Goal: Information Seeking & Learning: Learn about a topic

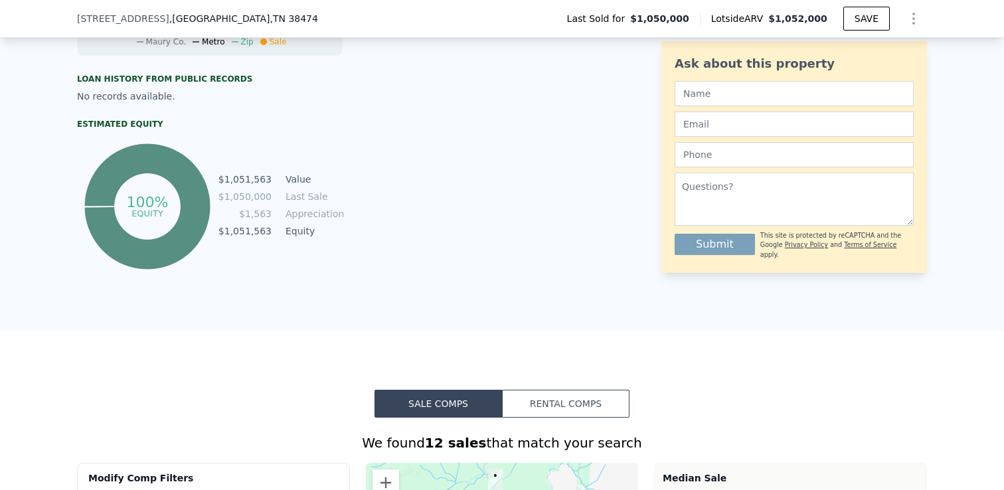
scroll to position [646, 0]
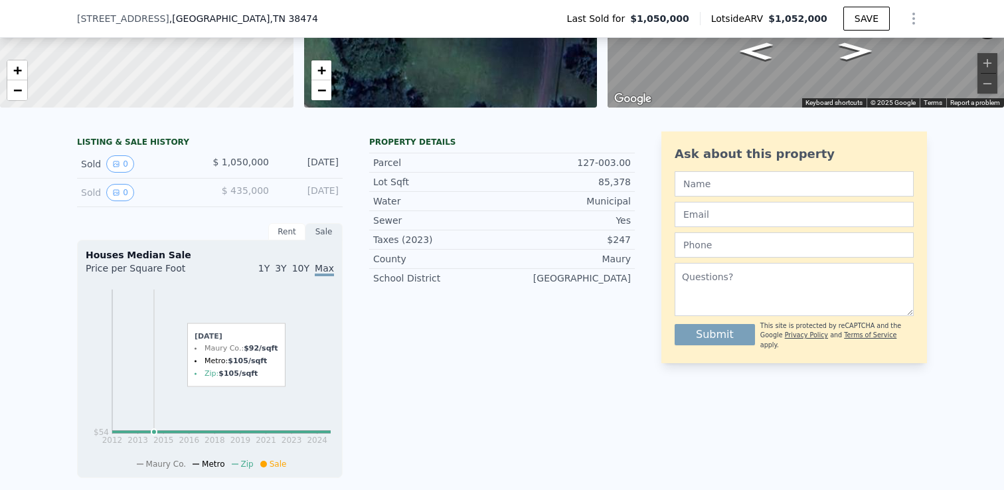
scroll to position [229, 0]
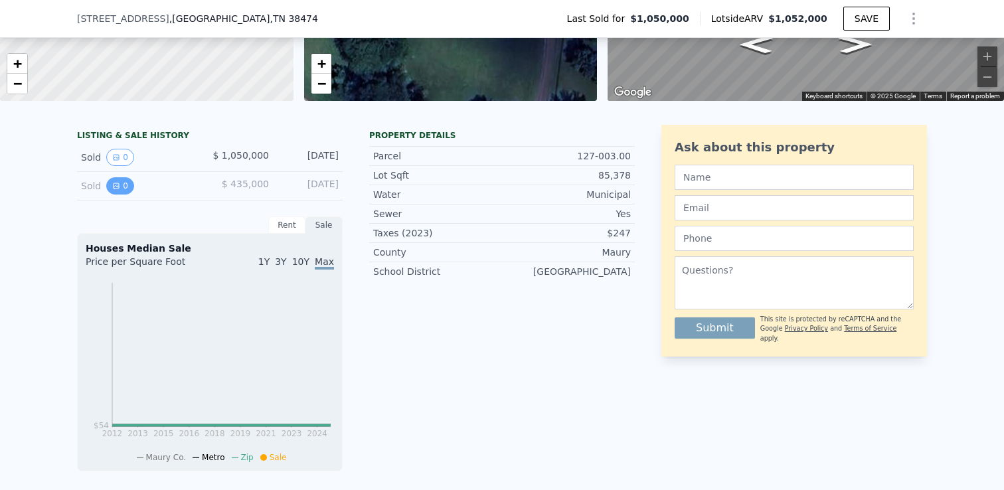
click at [116, 181] on button "0" at bounding box center [120, 185] width 28 height 17
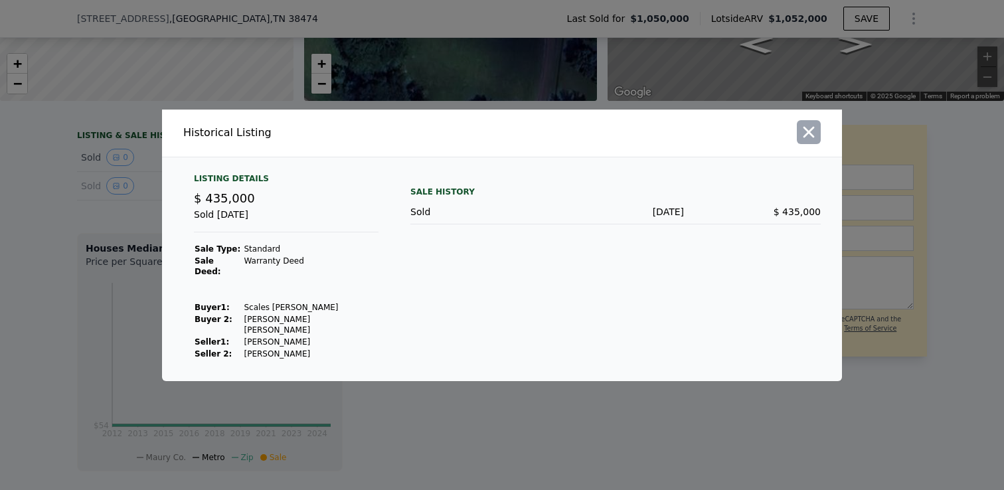
click at [810, 139] on icon "button" at bounding box center [809, 132] width 19 height 19
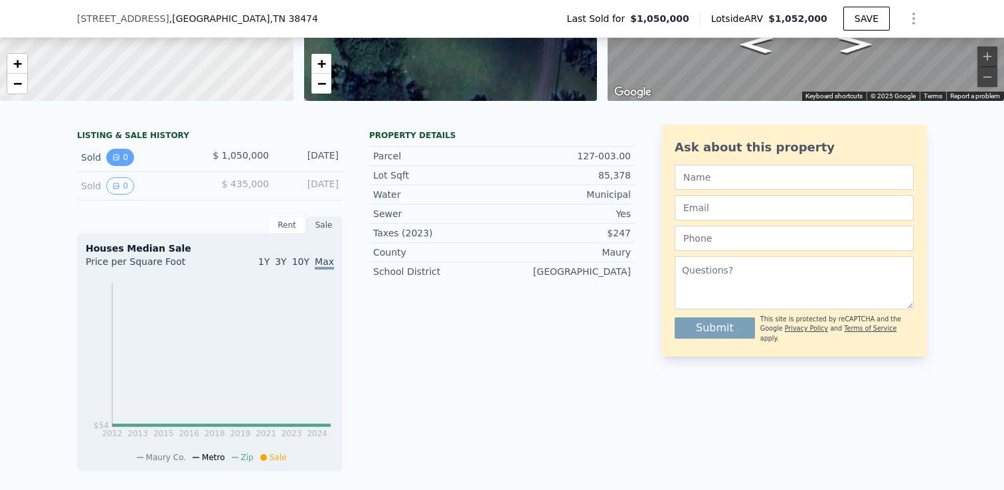
click at [123, 157] on button "0" at bounding box center [120, 157] width 28 height 17
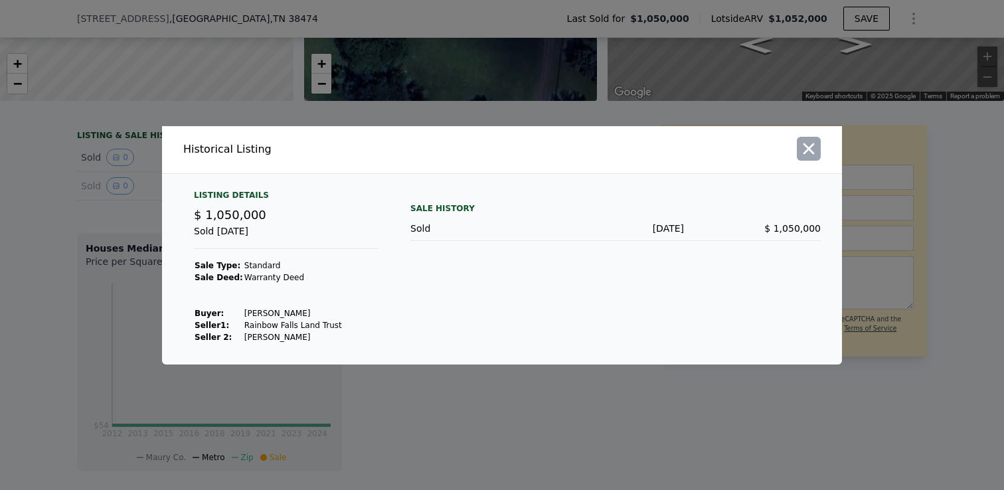
click at [810, 145] on icon "button" at bounding box center [809, 149] width 19 height 19
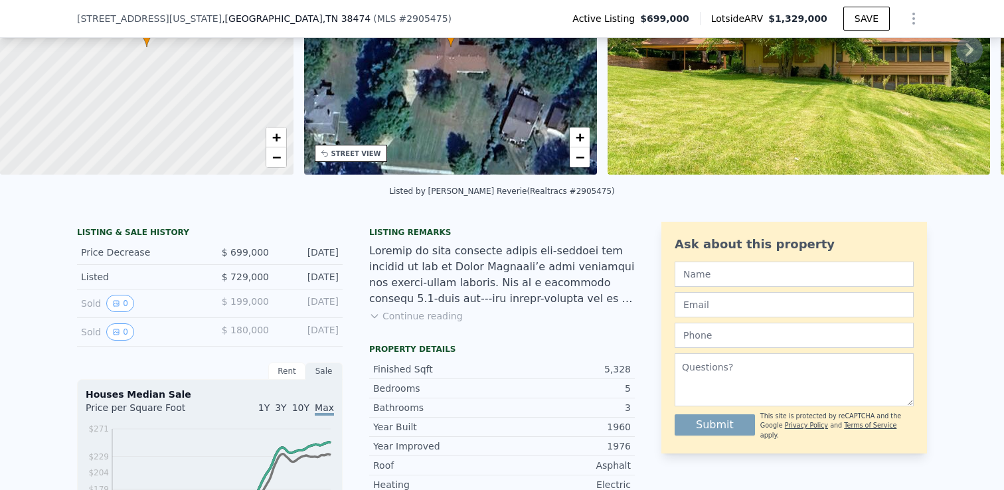
scroll to position [158, 0]
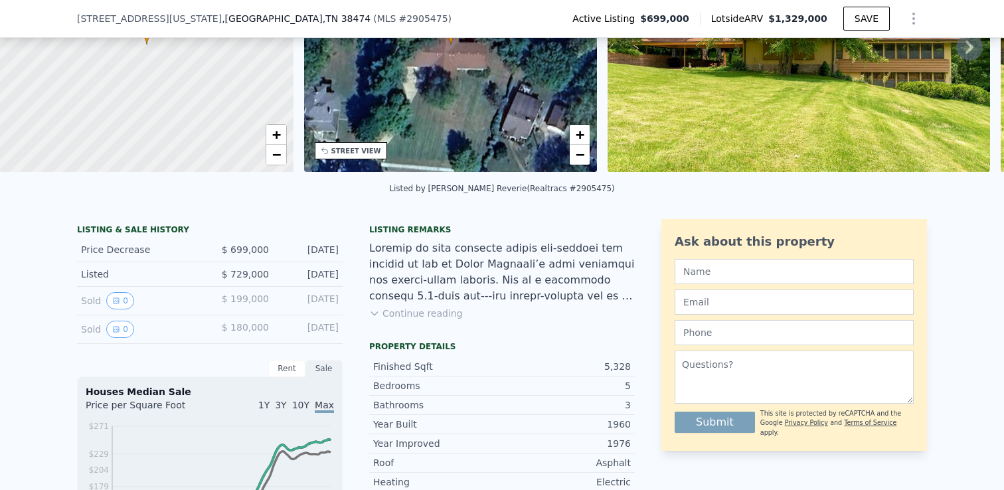
click at [177, 308] on div "Sold 0" at bounding box center [140, 300] width 118 height 17
click at [379, 317] on icon at bounding box center [374, 313] width 11 height 11
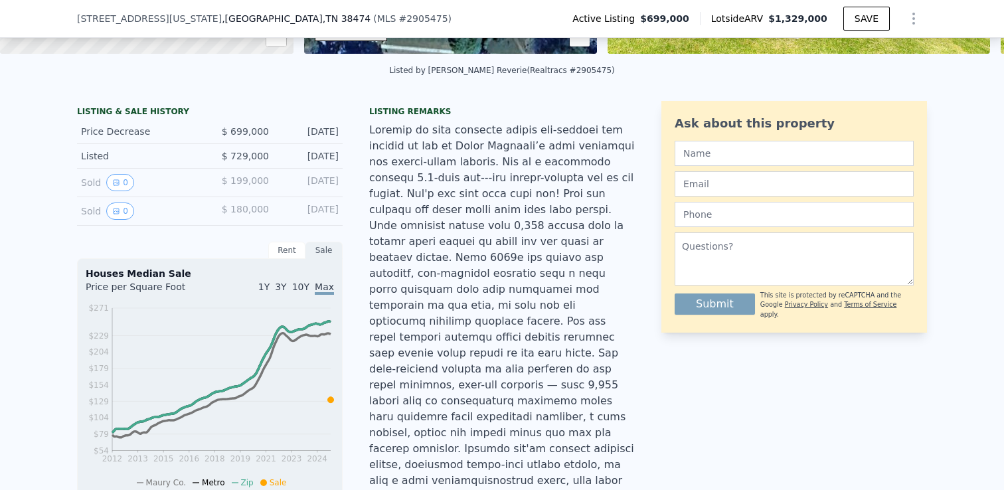
scroll to position [214, 0]
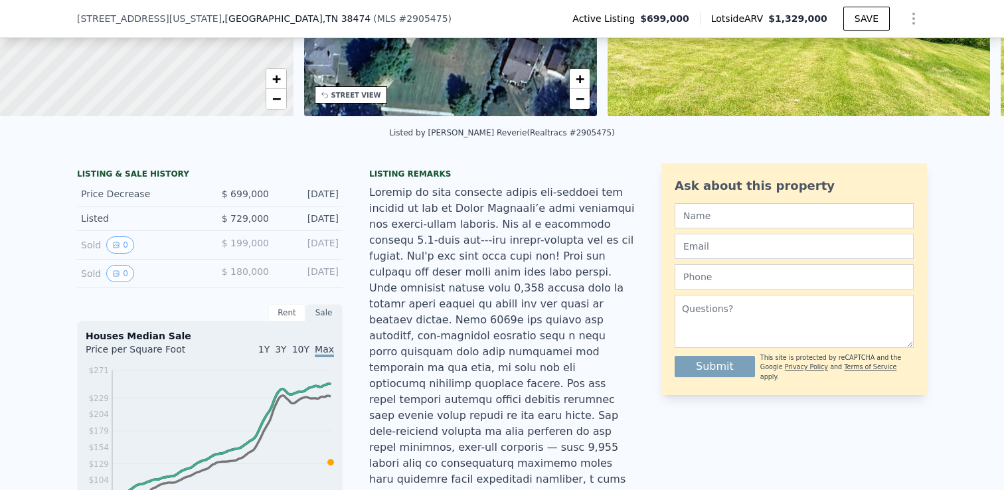
click at [89, 243] on div "Sold 0" at bounding box center [140, 244] width 118 height 17
click at [114, 244] on icon "View historical data" at bounding box center [116, 244] width 5 height 5
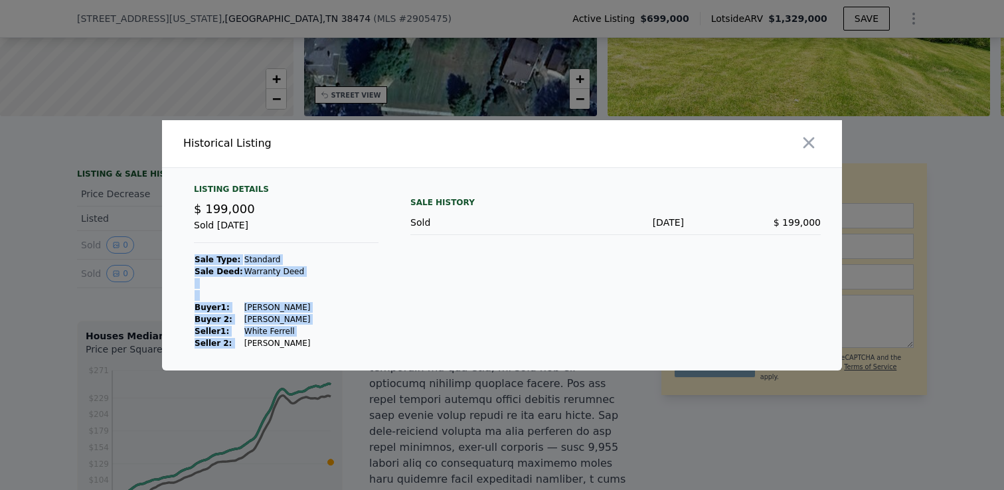
drag, startPoint x: 300, startPoint y: 343, endPoint x: 240, endPoint y: 344, distance: 59.8
click at [240, 344] on div "Listing Details $ 199,000 Sold [DATE] Sale Type: Standard Sale Deed: Warranty D…" at bounding box center [286, 266] width 206 height 165
click at [808, 145] on icon "button" at bounding box center [809, 143] width 19 height 19
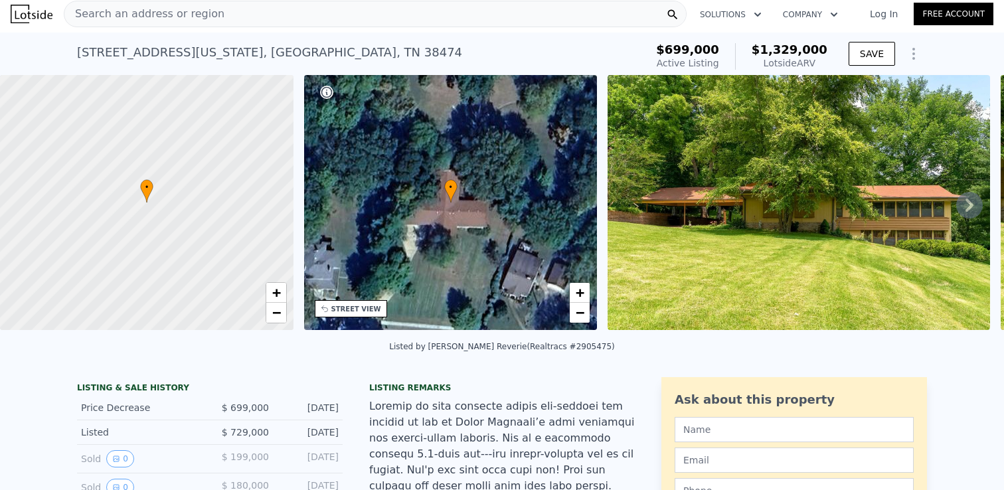
scroll to position [0, 0]
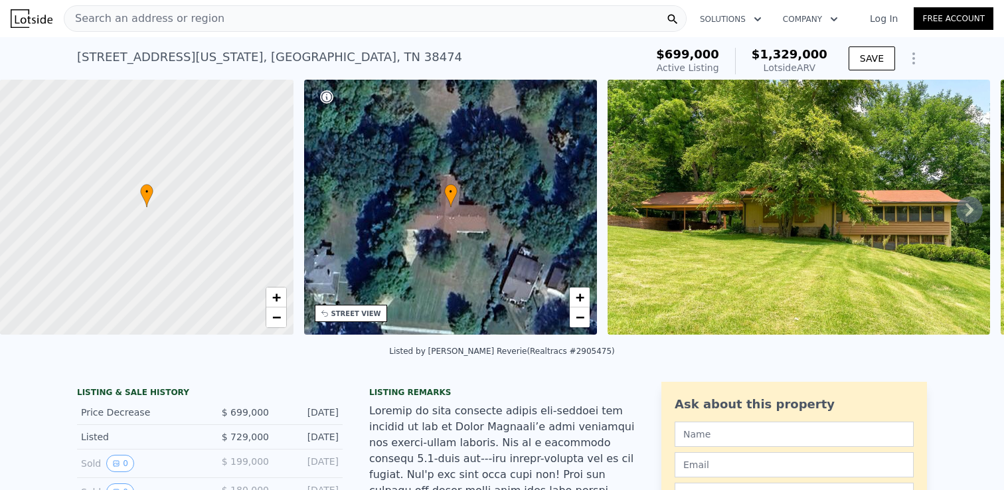
click at [275, 19] on div "Search an address or region" at bounding box center [375, 18] width 623 height 27
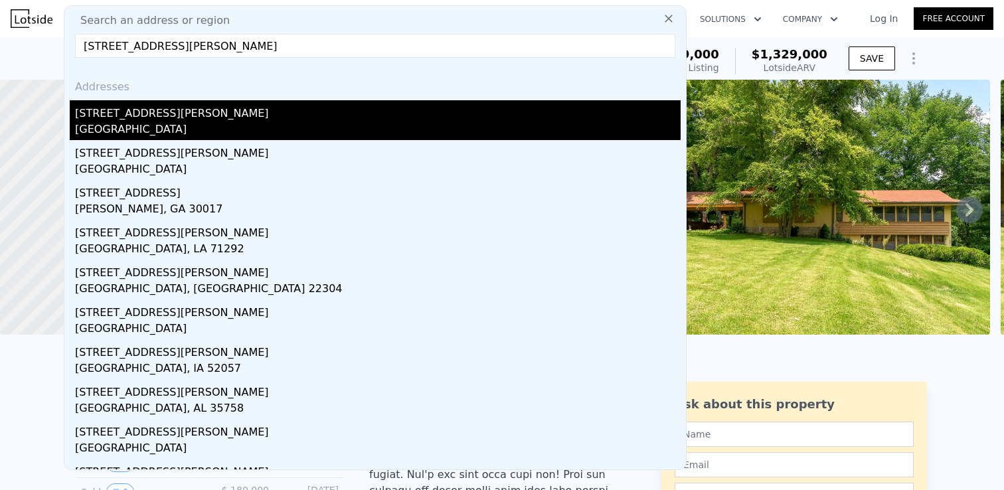
type input "[STREET_ADDRESS][PERSON_NAME]"
click at [151, 126] on div "[GEOGRAPHIC_DATA]" at bounding box center [378, 131] width 606 height 19
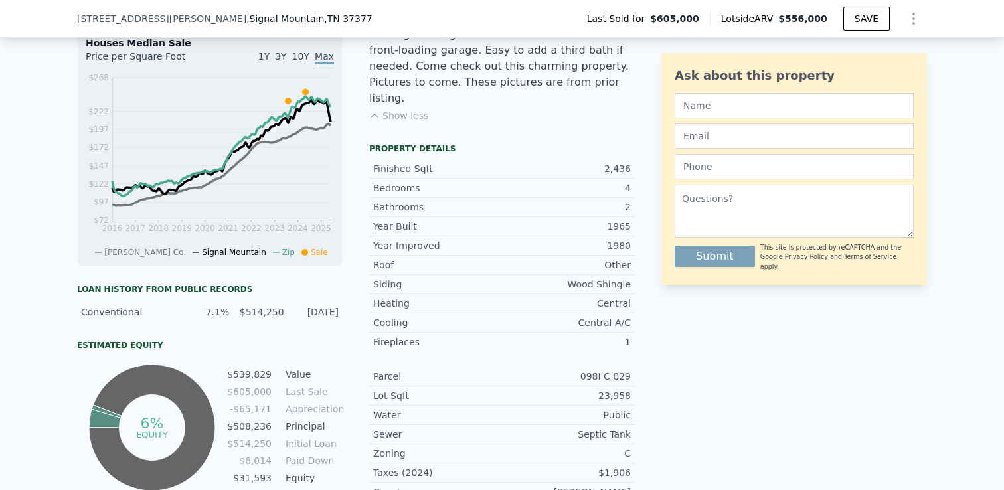
scroll to position [544, 0]
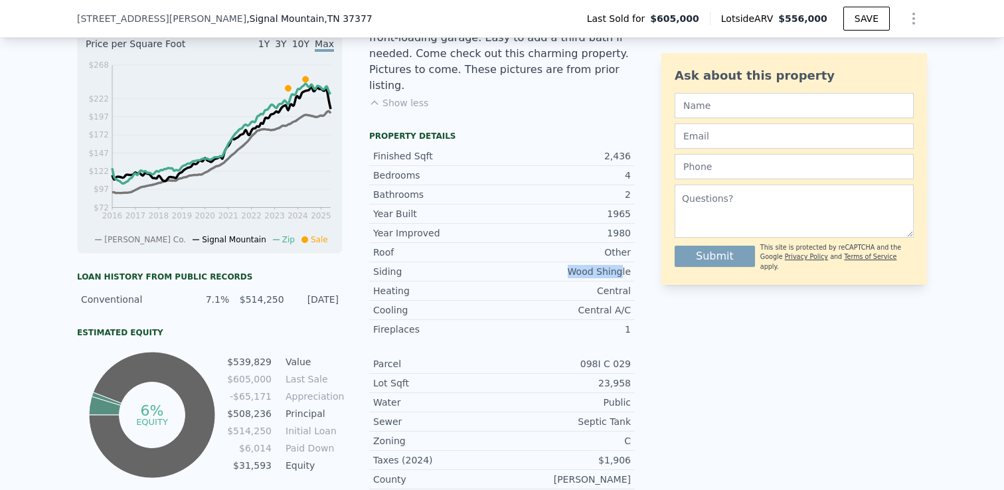
drag, startPoint x: 569, startPoint y: 223, endPoint x: 615, endPoint y: 227, distance: 46.1
click at [621, 265] on div "Wood Shingle" at bounding box center [566, 271] width 129 height 13
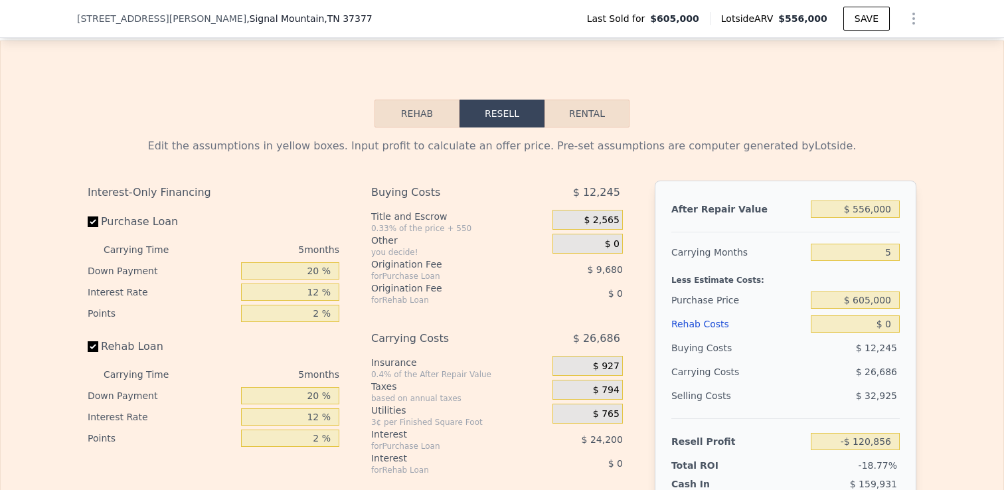
scroll to position [1967, 0]
click at [422, 101] on button "Rehab" at bounding box center [417, 115] width 85 height 28
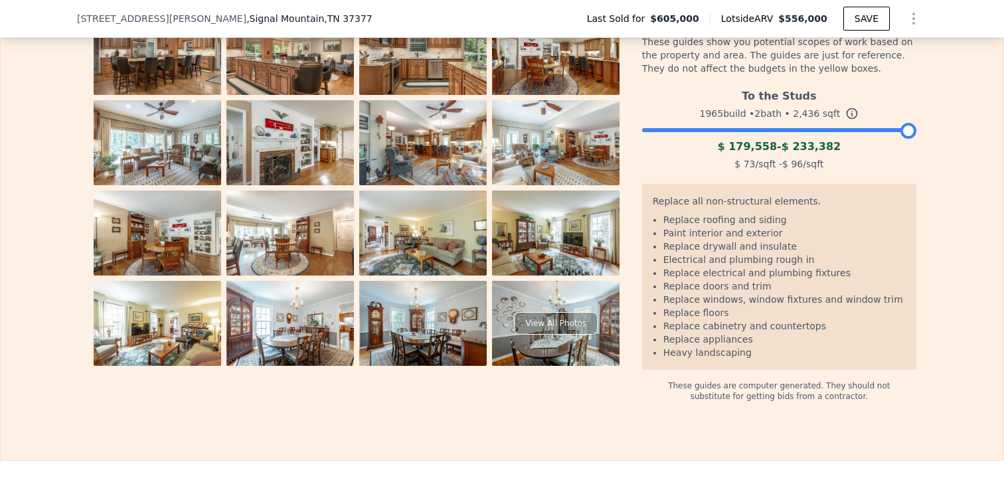
scroll to position [2225, 0]
